Goal: Navigation & Orientation: Understand site structure

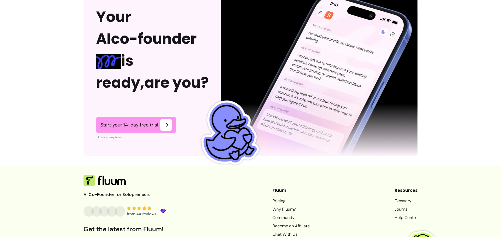
scroll to position [1295, 0]
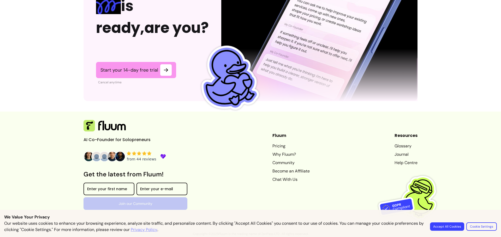
click at [137, 155] on icon at bounding box center [139, 153] width 4 height 4
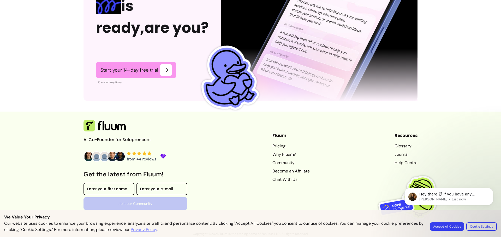
click at [282, 153] on link "Why Fluum?" at bounding box center [290, 154] width 37 height 6
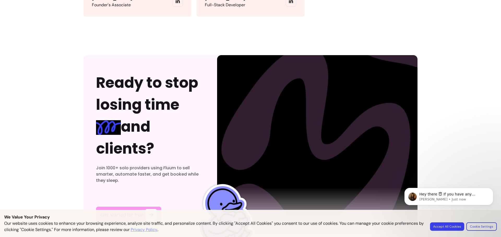
scroll to position [1618, 0]
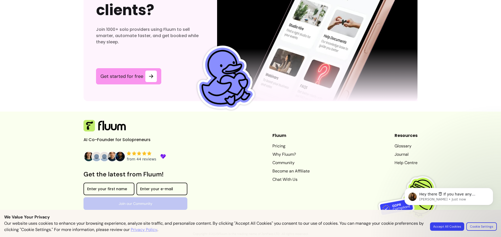
click at [282, 162] on link "Community" at bounding box center [290, 162] width 37 height 6
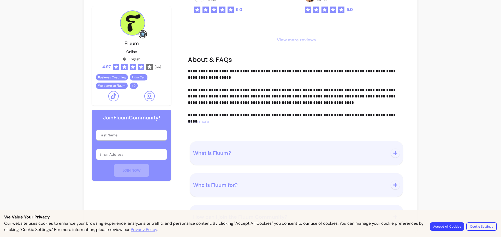
scroll to position [13, 0]
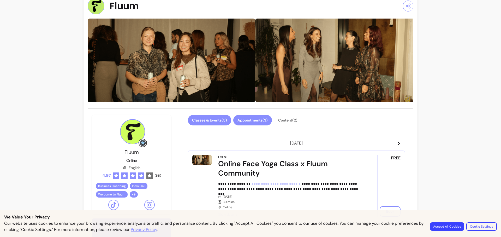
click at [257, 117] on button "Appointments ( 3 )" at bounding box center [252, 120] width 39 height 10
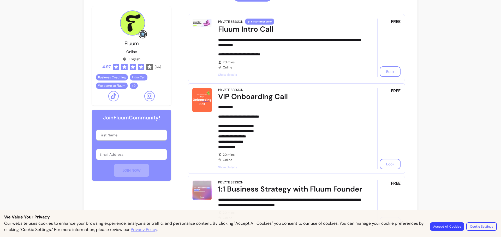
scroll to position [48, 0]
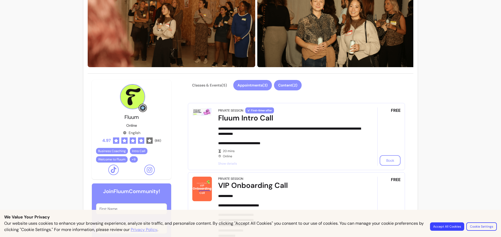
click at [284, 83] on button "Content ( 2 )" at bounding box center [288, 85] width 28 height 10
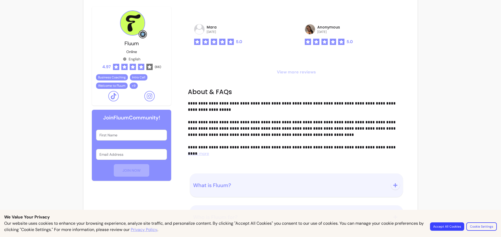
scroll to position [382, 0]
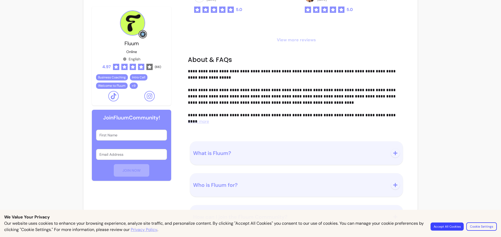
click at [459, 225] on button "Accept All Cookies" at bounding box center [447, 226] width 33 height 8
